Goal: Task Accomplishment & Management: Manage account settings

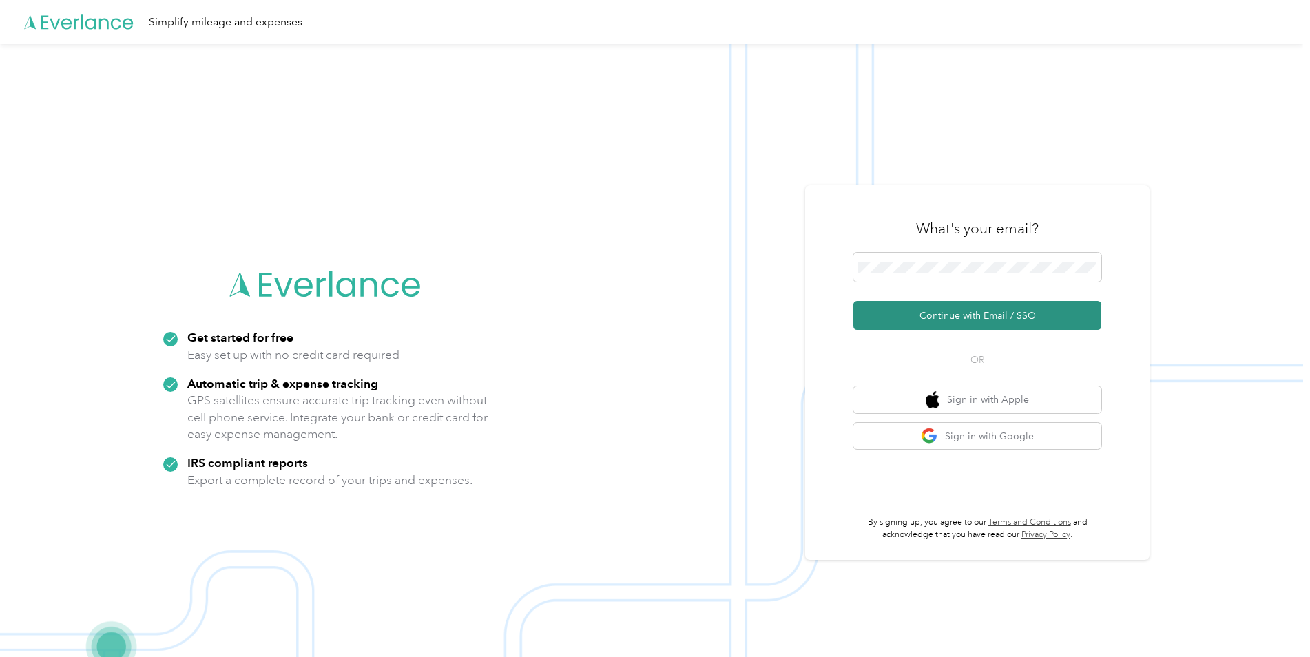
click at [906, 312] on button "Continue with Email / SSO" at bounding box center [977, 315] width 248 height 29
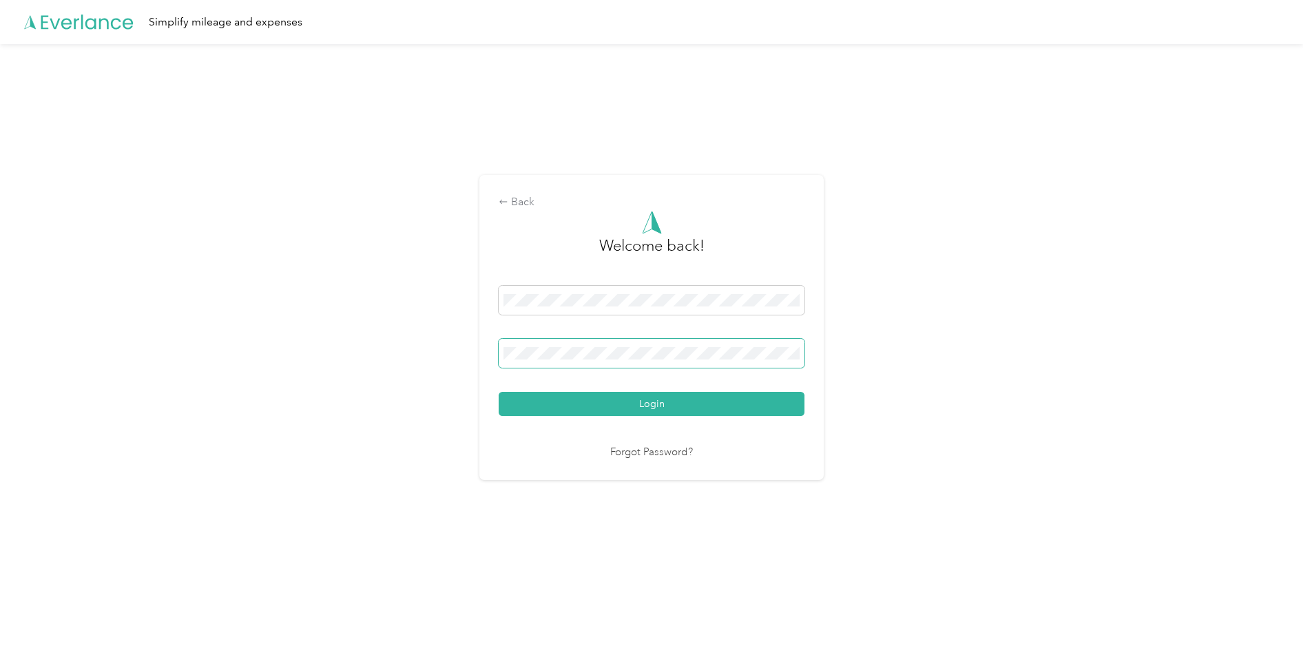
click at [614, 360] on span at bounding box center [652, 353] width 306 height 29
click at [608, 408] on button "Login" at bounding box center [652, 404] width 306 height 24
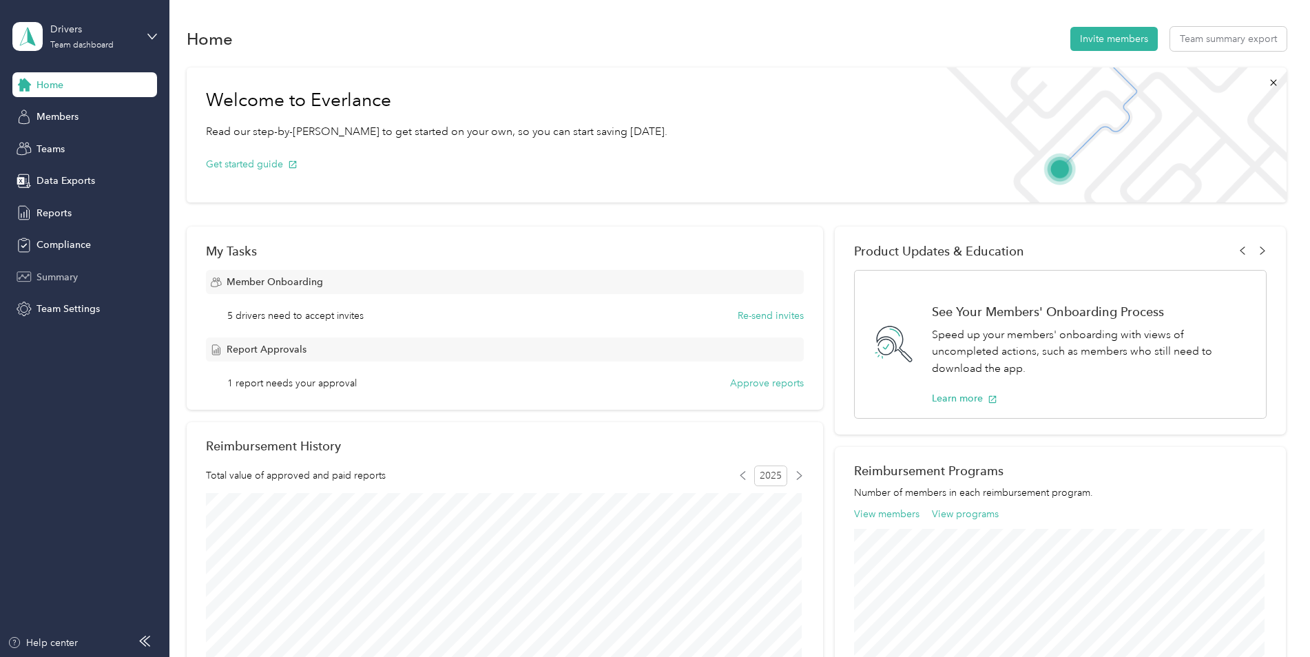
click at [83, 272] on div "Summary" at bounding box center [84, 276] width 145 height 25
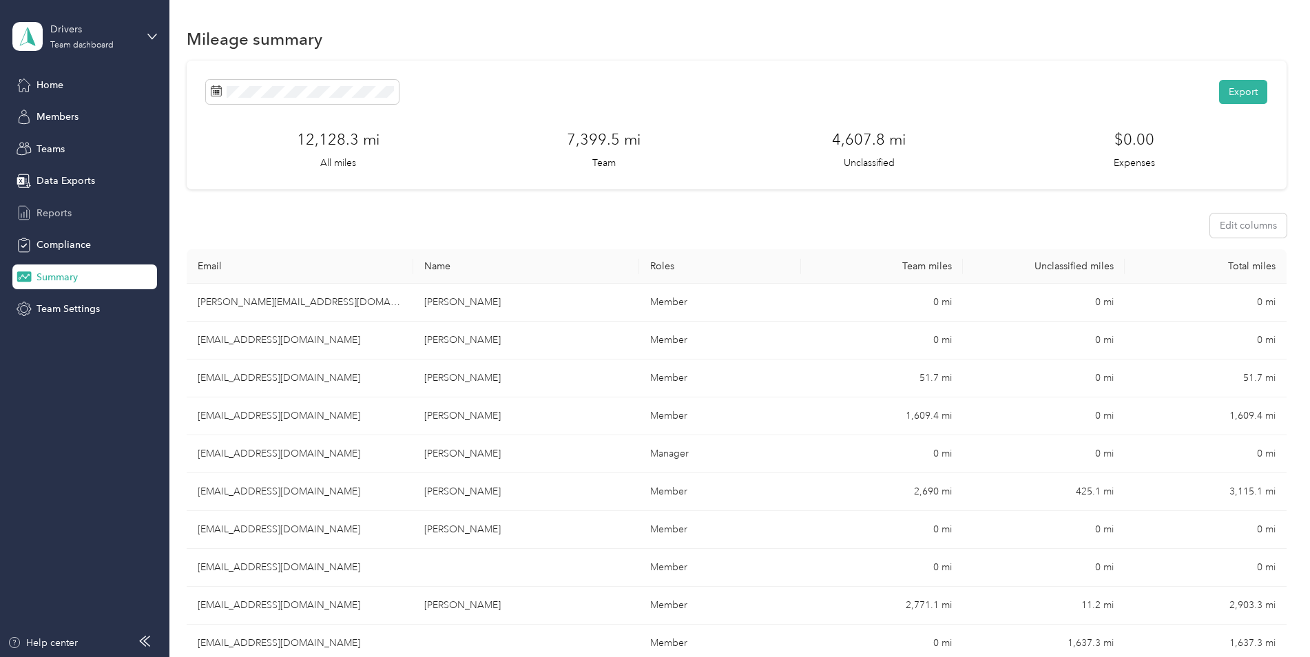
click at [68, 211] on span "Reports" at bounding box center [54, 213] width 35 height 14
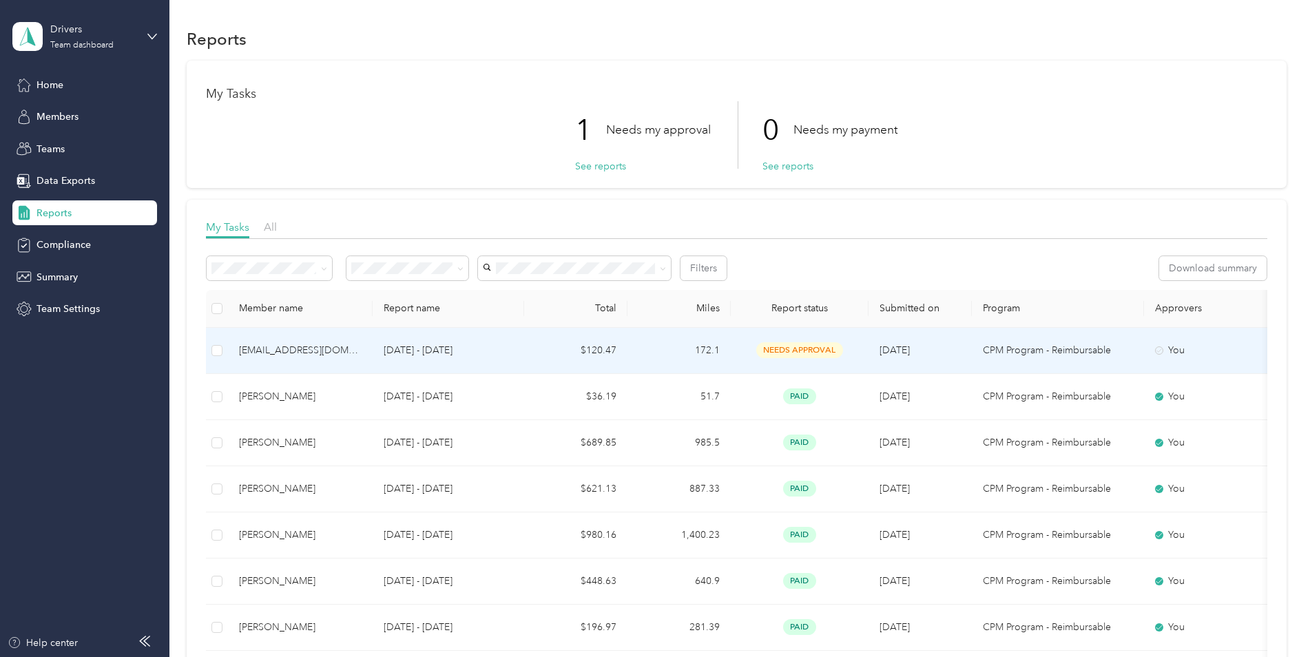
click at [756, 344] on div "needs approval" at bounding box center [800, 350] width 116 height 16
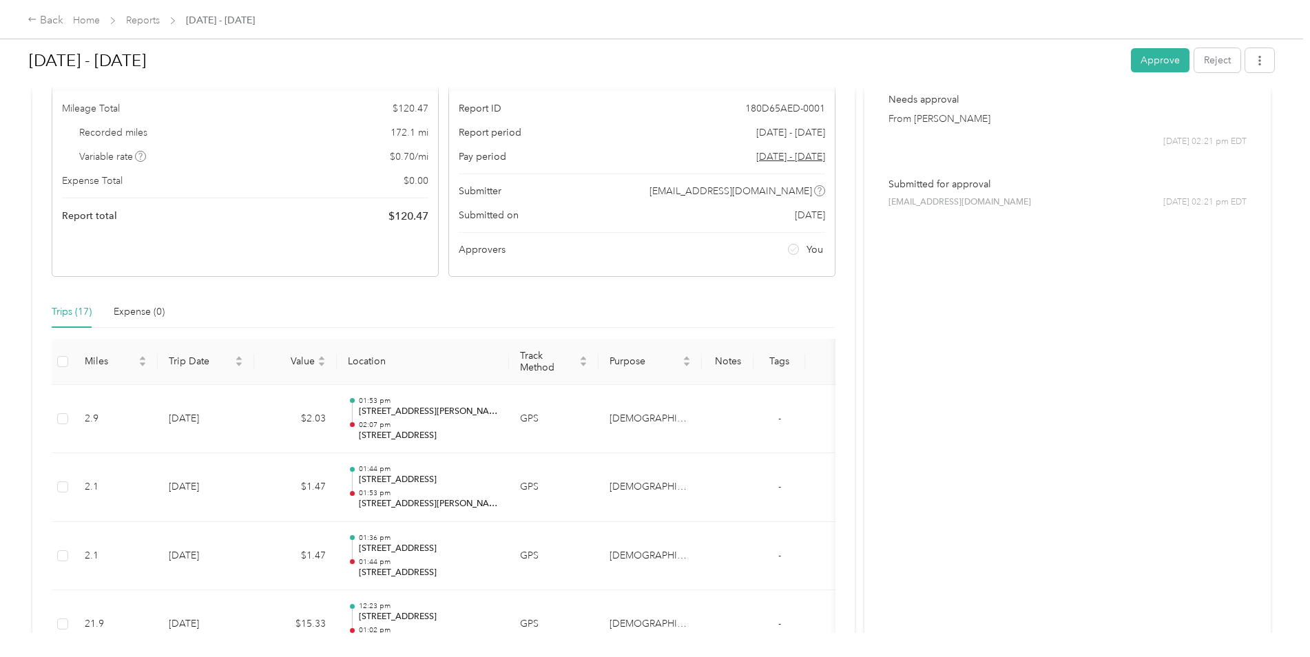
scroll to position [69, 0]
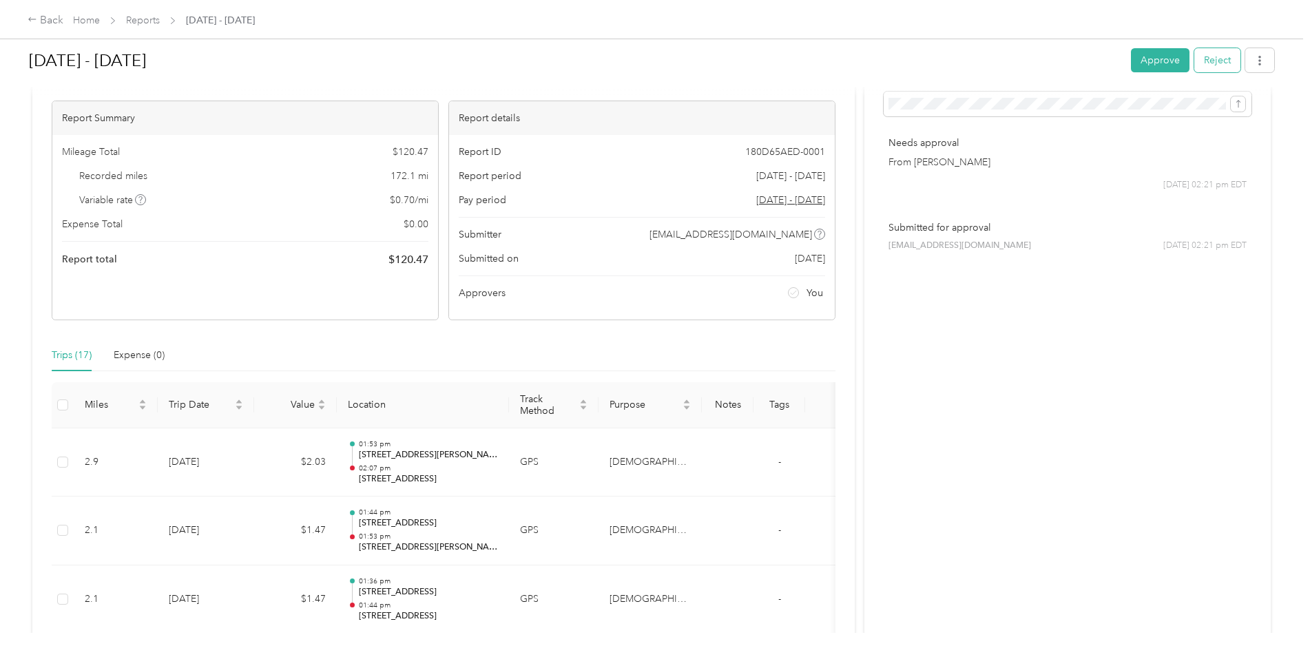
click at [1226, 59] on button "Reject" at bounding box center [1217, 60] width 46 height 24
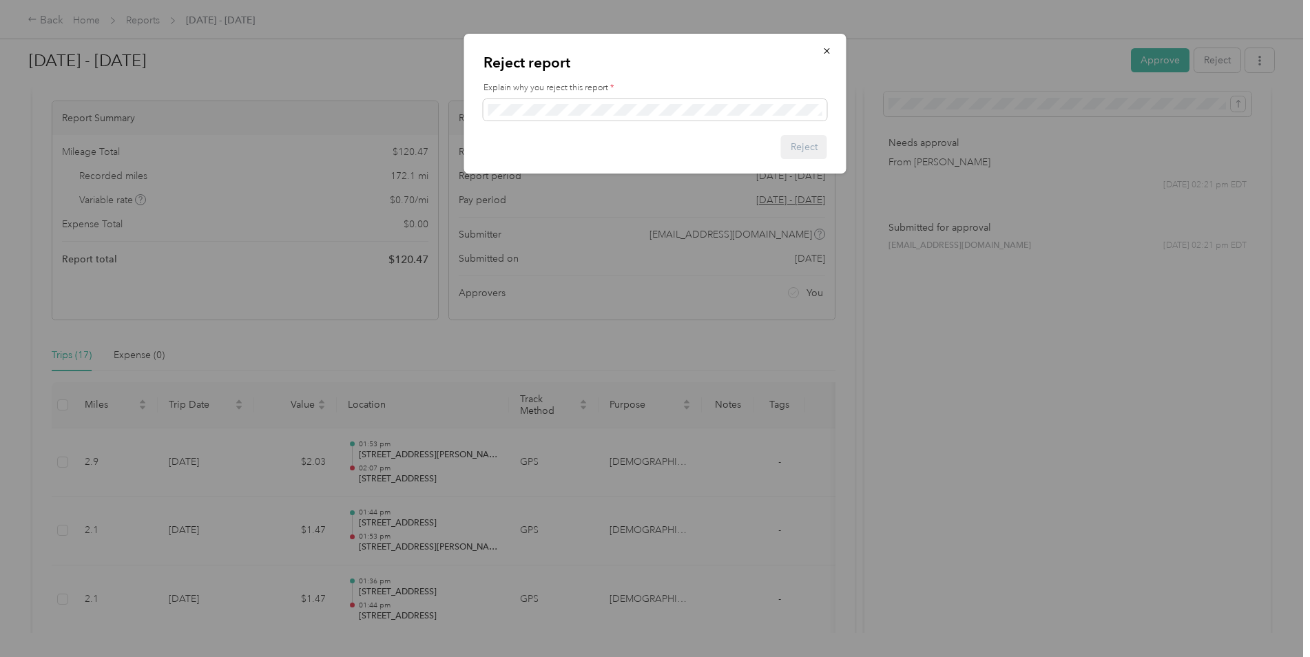
click at [767, 123] on div "Reject report Explain why you reject this report * Reject" at bounding box center [655, 104] width 382 height 140
click at [760, 99] on span at bounding box center [656, 110] width 344 height 22
click at [803, 138] on button "Reject" at bounding box center [804, 147] width 46 height 24
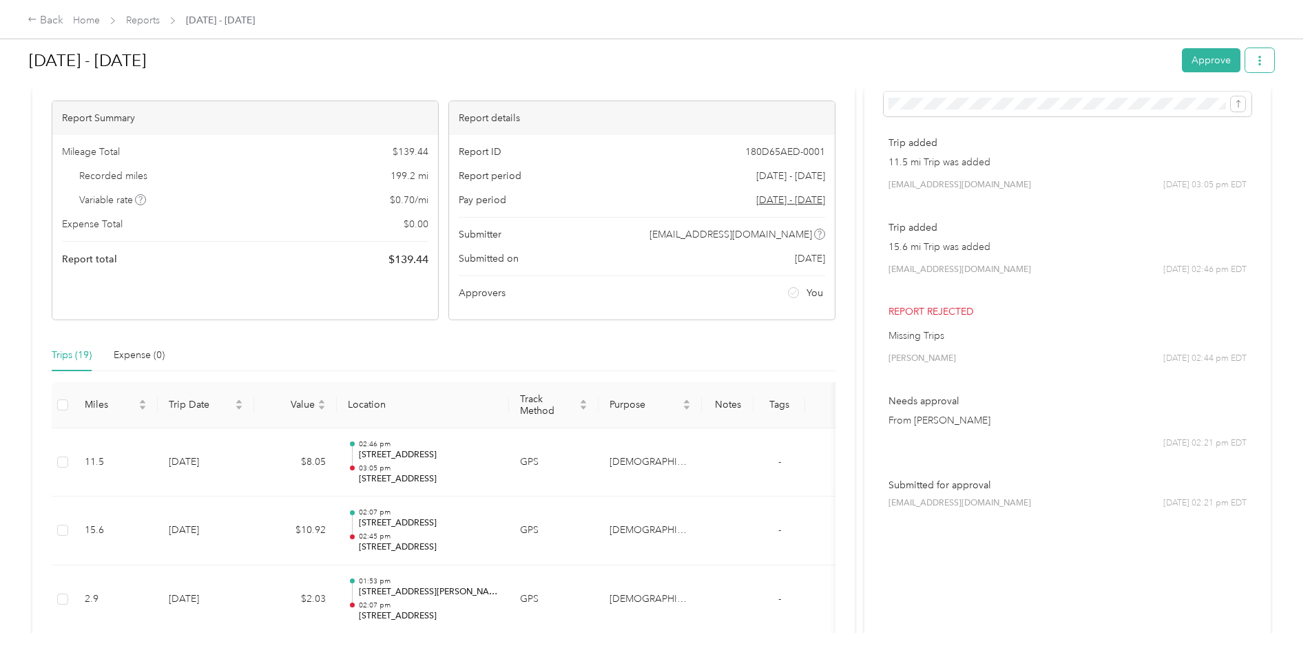
click at [1255, 61] on icon "button" at bounding box center [1260, 61] width 10 height 10
click at [997, 62] on h1 "[DATE] - [DATE]" at bounding box center [600, 60] width 1143 height 33
click at [1260, 59] on icon "button" at bounding box center [1260, 61] width 10 height 10
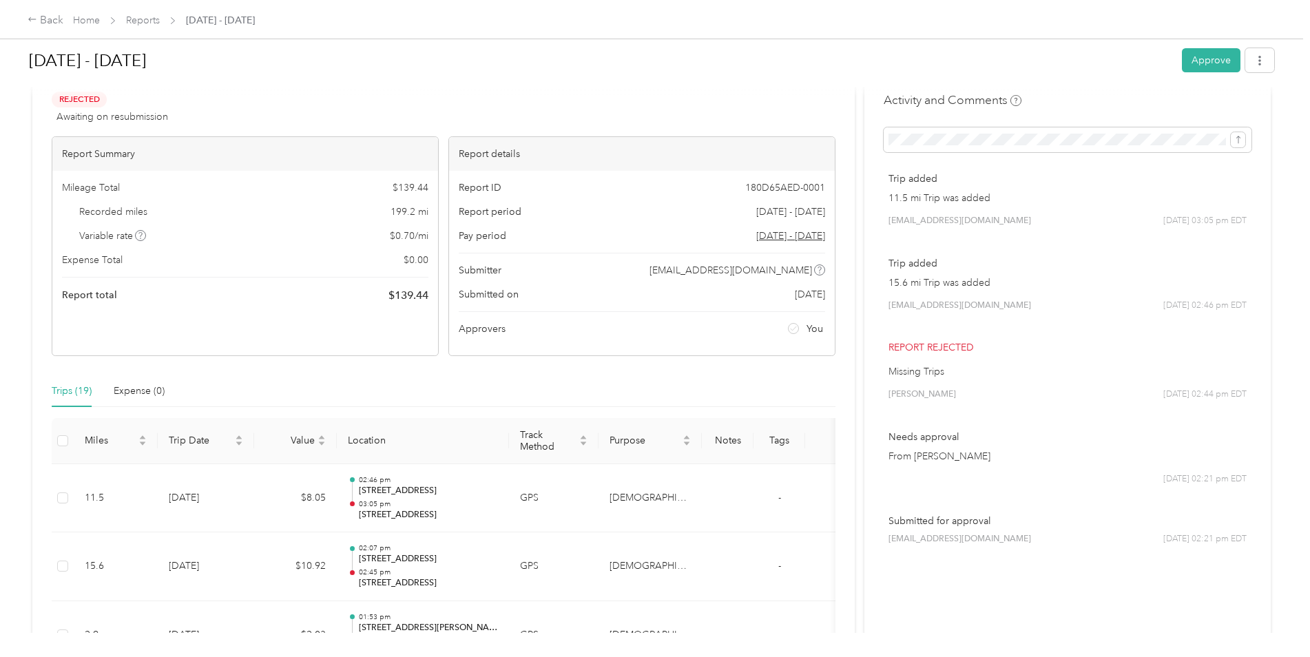
scroll to position [0, 0]
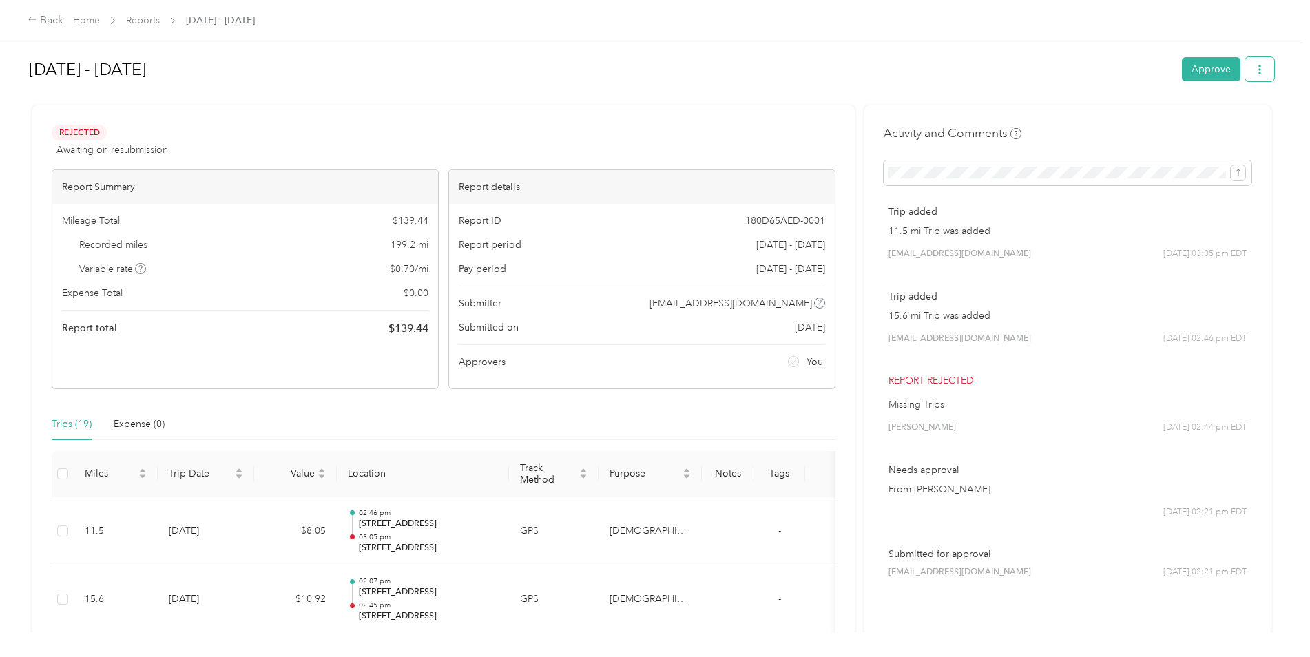
click at [1255, 75] on button "button" at bounding box center [1259, 69] width 29 height 24
click at [47, 16] on div "Back" at bounding box center [46, 20] width 36 height 17
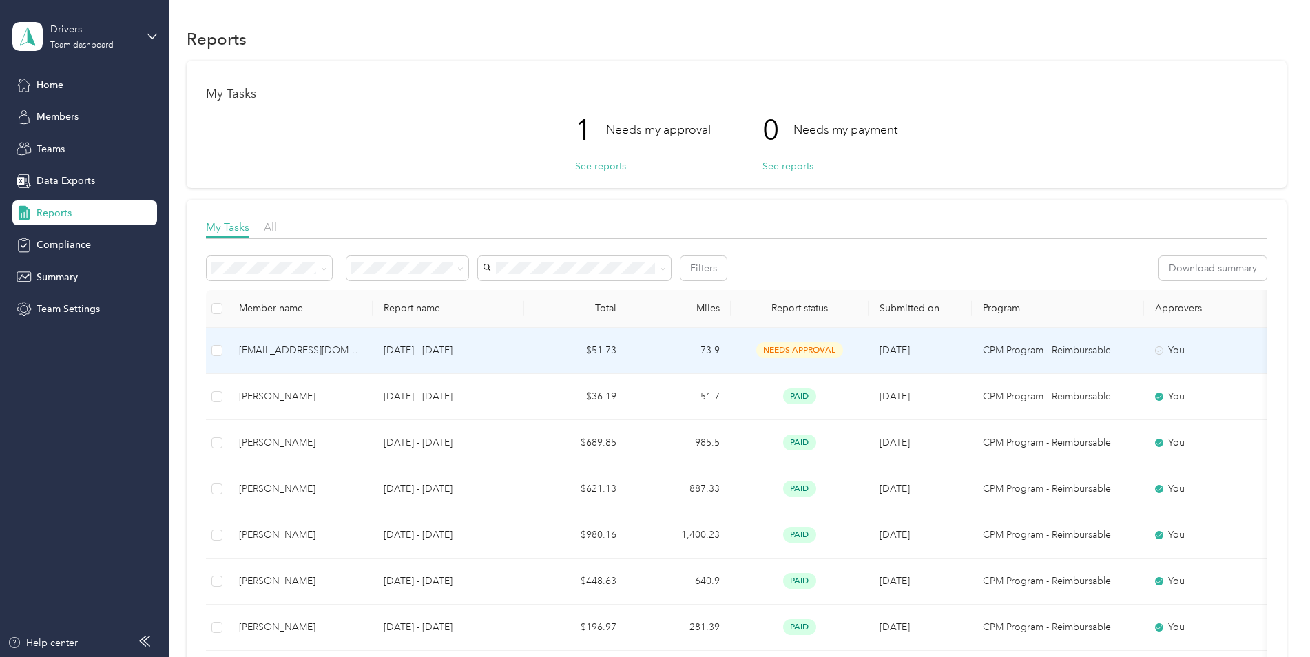
click at [655, 351] on td "73.9" at bounding box center [678, 351] width 103 height 46
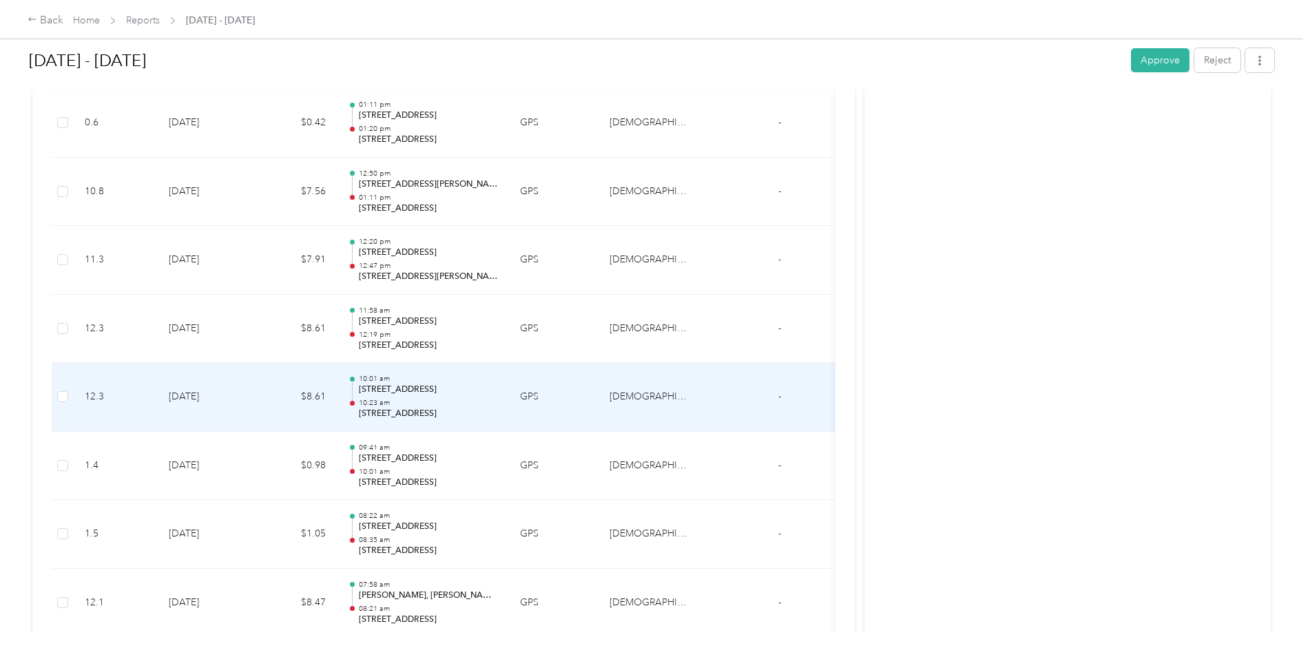
scroll to position [482, 0]
